Goal: Task Accomplishment & Management: Use online tool/utility

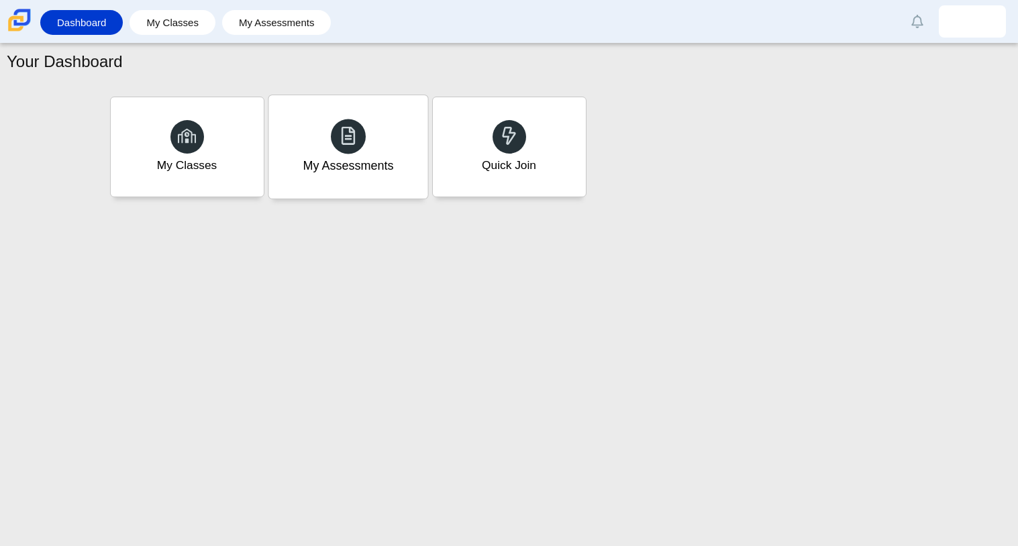
click at [419, 169] on div "My Assessments" at bounding box center [347, 146] width 159 height 103
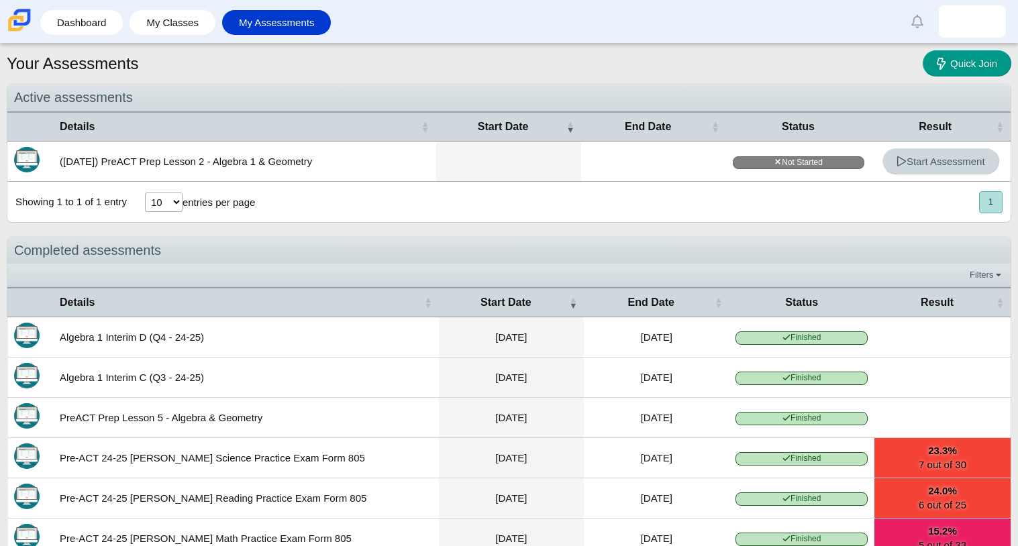
click at [909, 164] on span "Start Assessment" at bounding box center [941, 161] width 89 height 11
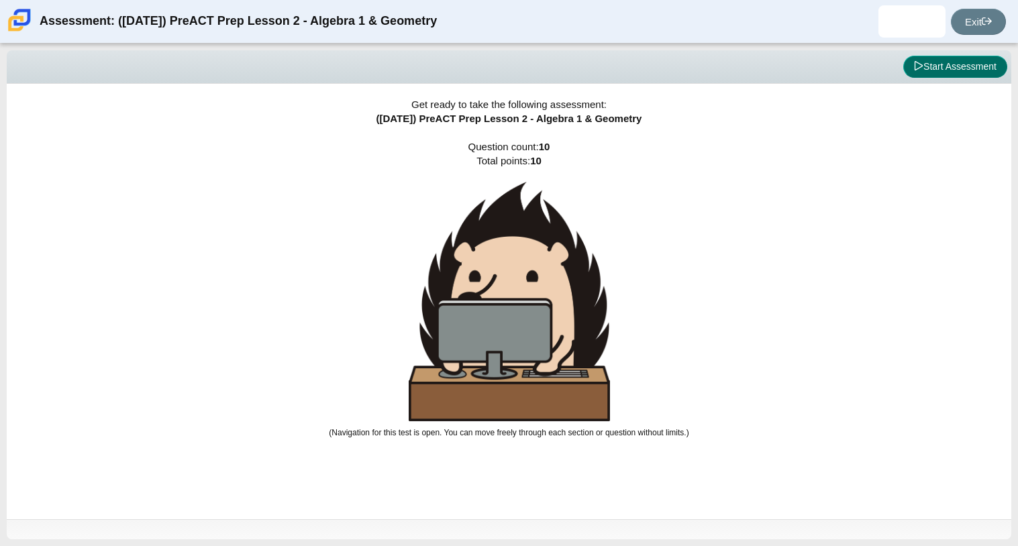
click at [931, 60] on button "Start Assessment" at bounding box center [955, 67] width 104 height 23
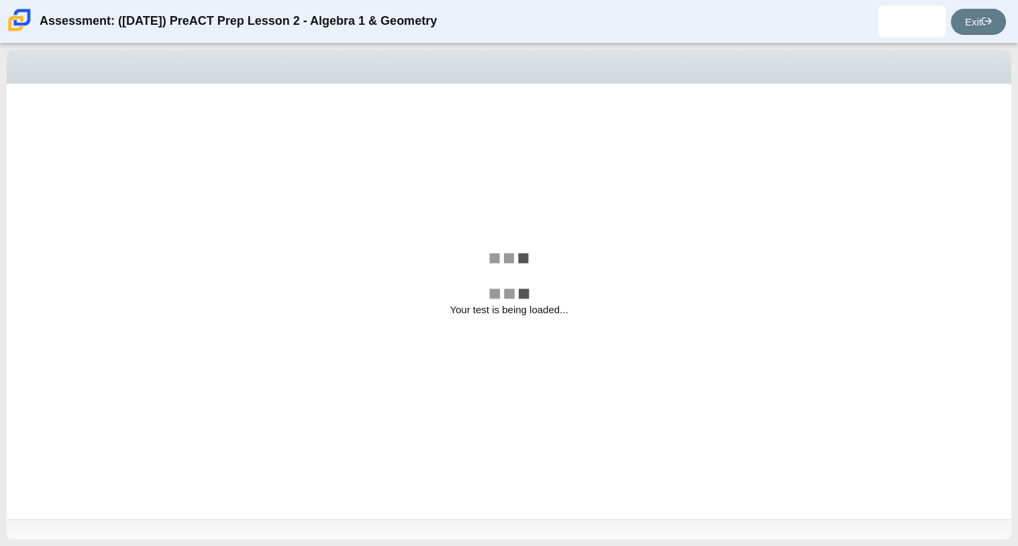
select select "bbf5d072-3e0b-44c4-9a12-6e7c9033f65b"
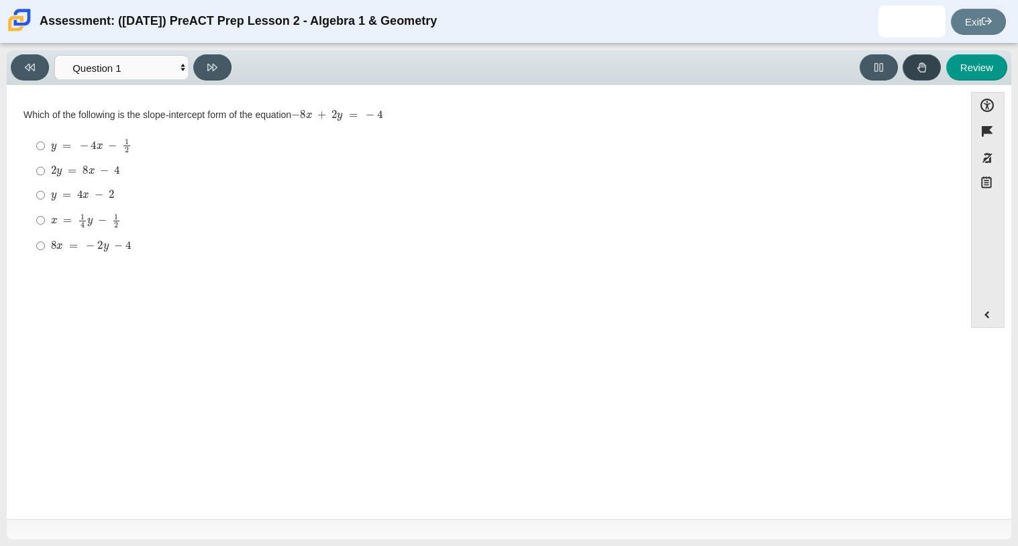
click at [931, 60] on button at bounding box center [922, 67] width 38 height 26
click at [84, 141] on mjx-math "Assessment items" at bounding box center [91, 145] width 81 height 15
click at [45, 141] on input "y = − 4 x − 1 2 y = − 4 x − 1 2" at bounding box center [40, 146] width 9 height 26
radio input "true"
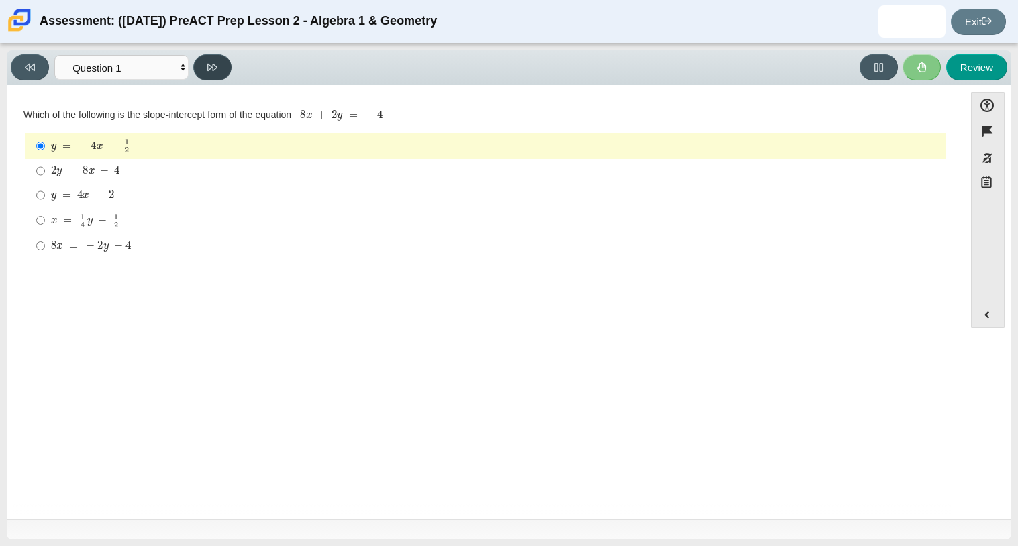
click at [230, 67] on button at bounding box center [212, 67] width 38 height 26
select select "ed62e223-81bd-4cbf-ab48-ab975844bd1f"
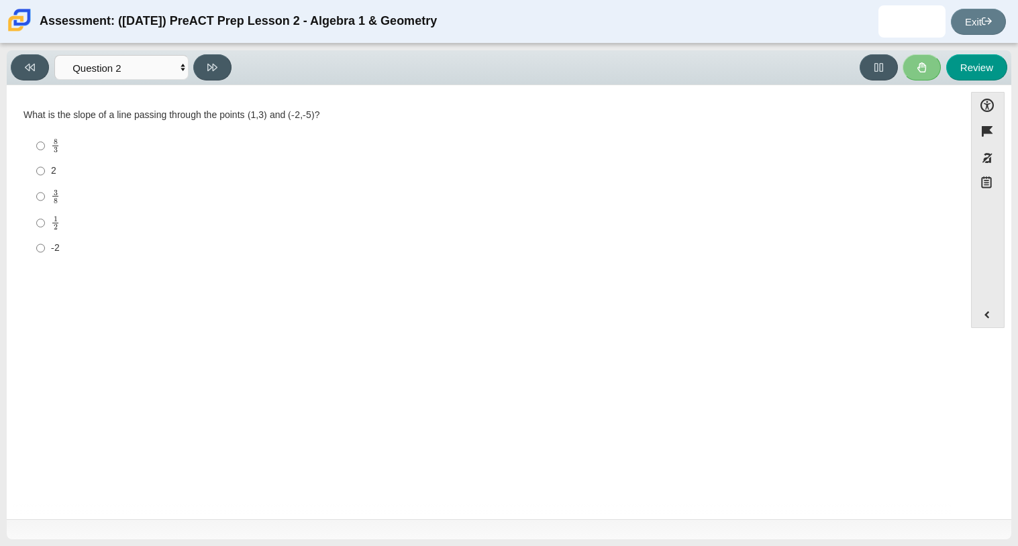
click at [151, 184] on label "3 8 3 eighths" at bounding box center [486, 196] width 919 height 26
click at [45, 184] on input "3 8 3 eighths" at bounding box center [40, 196] width 9 height 26
radio input "true"
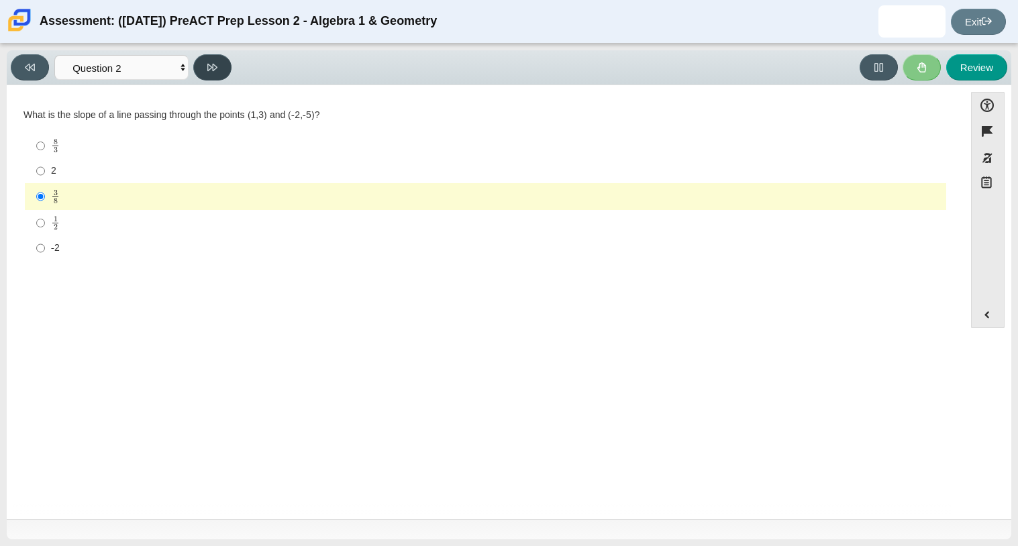
click at [208, 74] on button at bounding box center [212, 67] width 38 height 26
select select "97f4f5fa-a52e-4fed-af51-565bfcdf47cb"
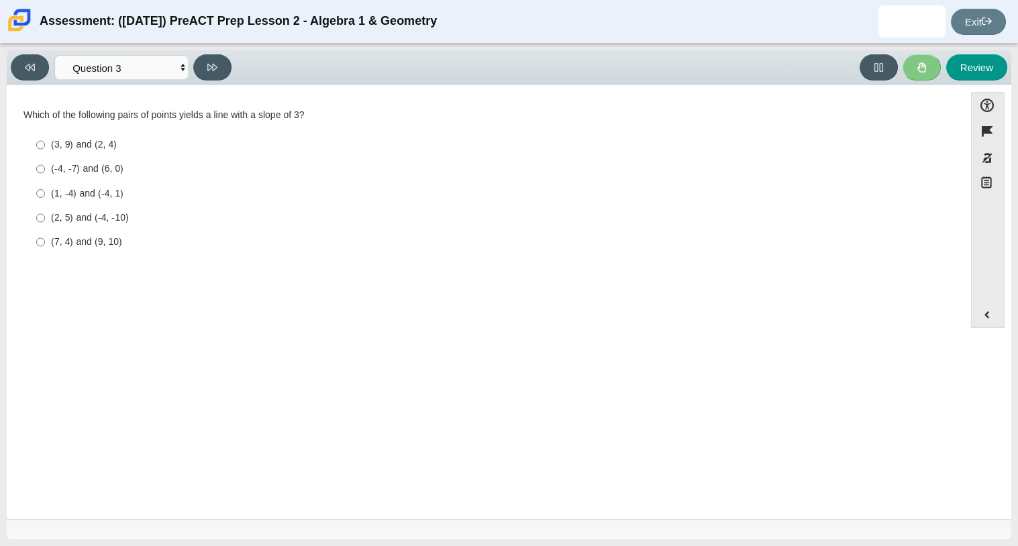
click at [92, 216] on div "(2, 5) and (-4, -10)" at bounding box center [496, 217] width 890 height 13
click at [45, 216] on input "(2, 5) and (-4, -10) (2, 5) and (-4, -10)" at bounding box center [40, 218] width 9 height 24
radio input "true"
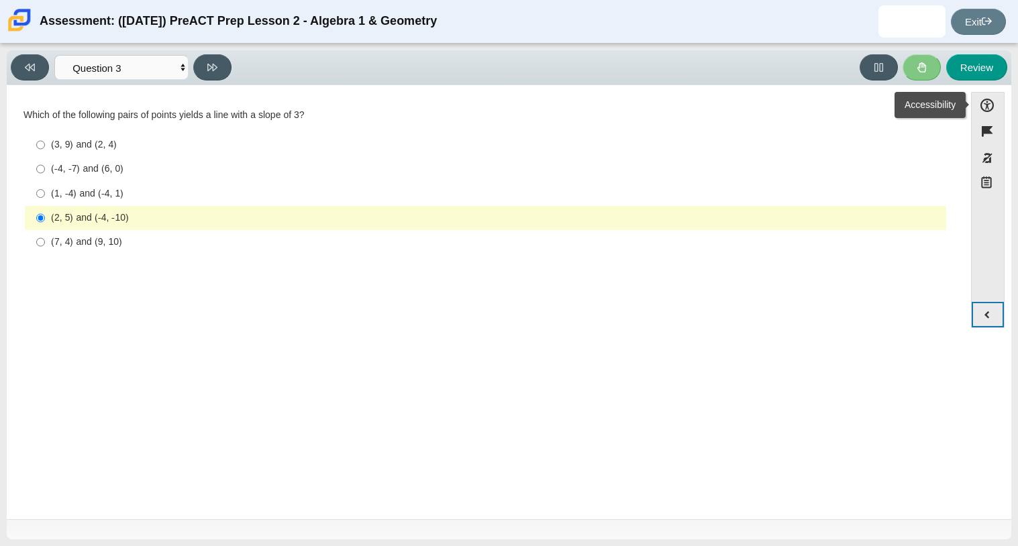
click at [972, 302] on button "Expand menu" at bounding box center [988, 315] width 32 height 26
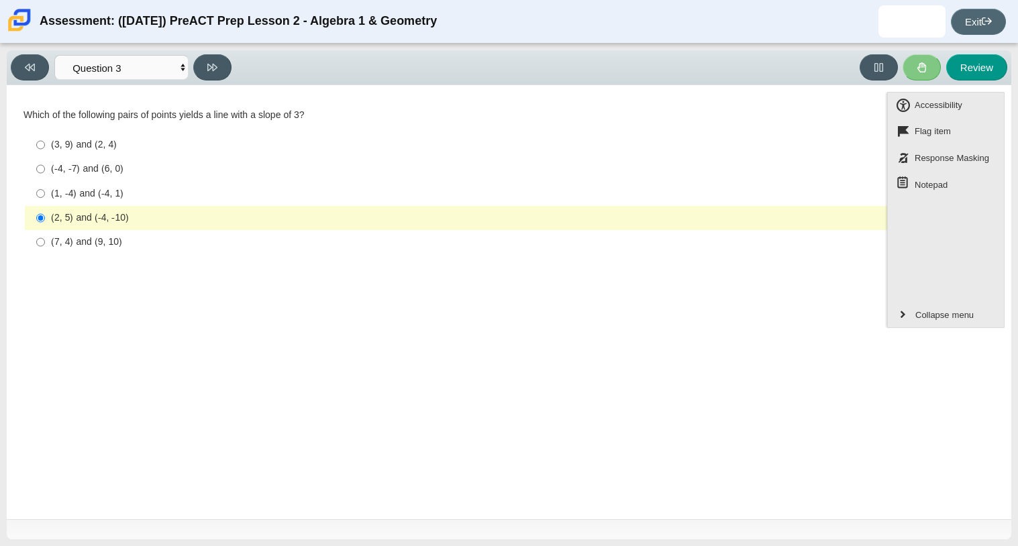
click at [972, 14] on link "Exit" at bounding box center [978, 22] width 55 height 26
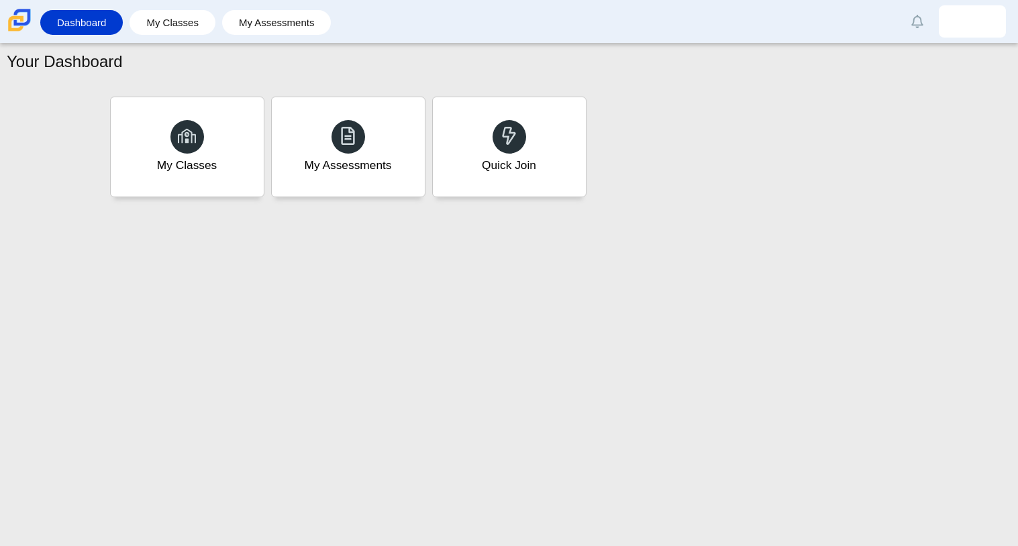
click at [543, 270] on div "Your Dashboard My Classes My Assessments Quick Join" at bounding box center [509, 295] width 1018 height 503
click at [544, 269] on div "Your Dashboard My Classes My Assessments Quick Join" at bounding box center [509, 295] width 1018 height 503
